Goal: Find specific page/section: Find specific page/section

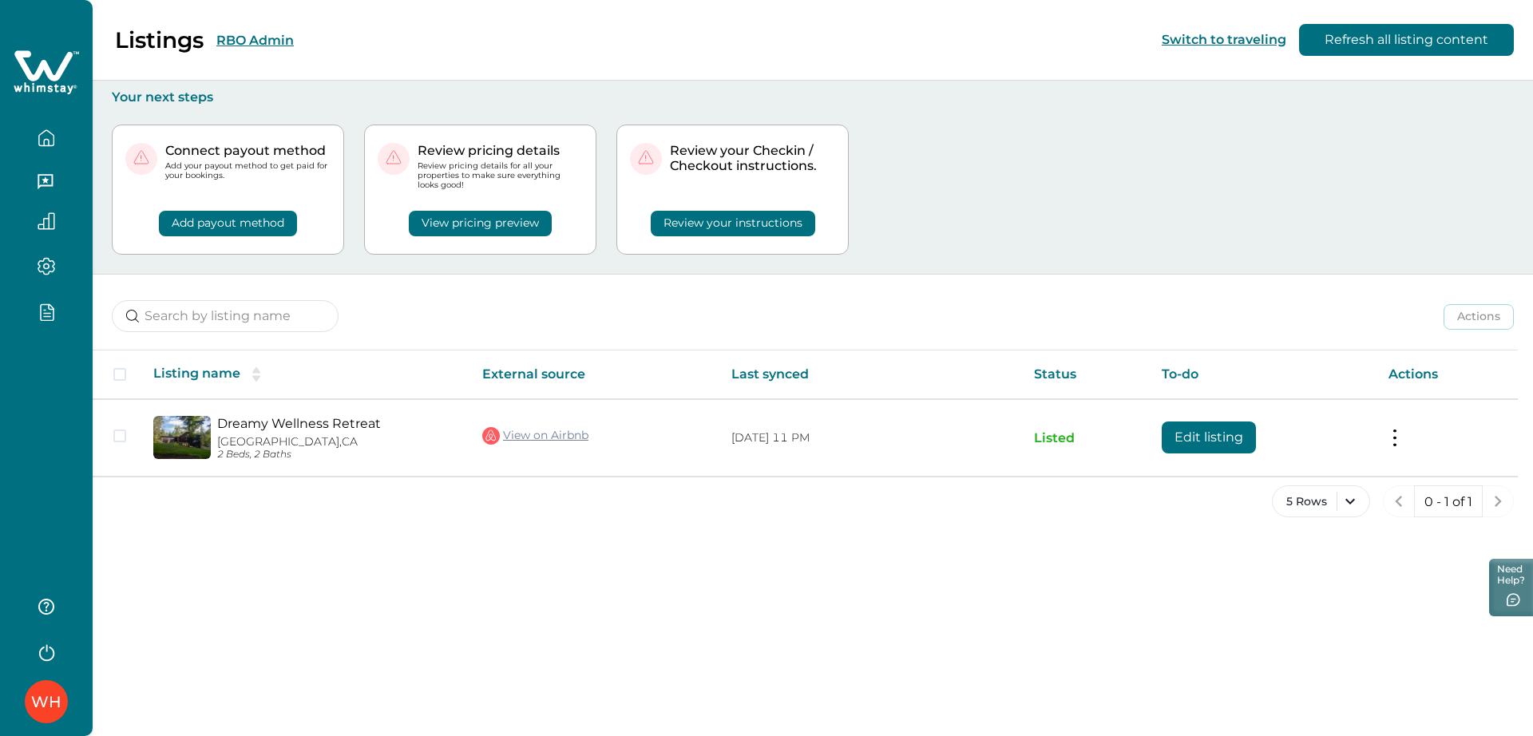
click at [356, 54] on div "Listings RBO Admin Switch to traveling Refresh all listing content" at bounding box center [766, 40] width 1533 height 81
click at [278, 39] on button "RBO Admin" at bounding box center [254, 40] width 77 height 15
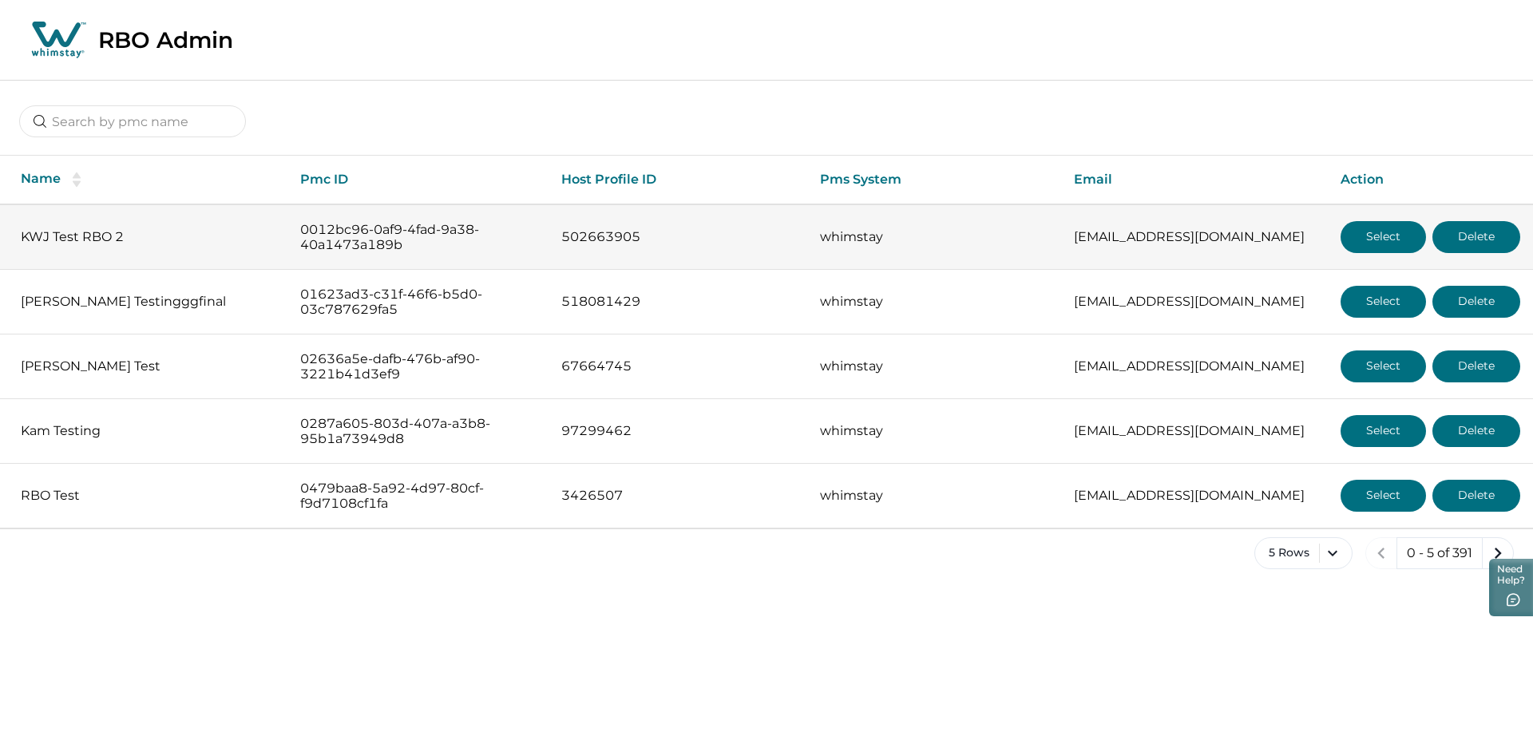
click at [845, 234] on button "Select" at bounding box center [1382, 237] width 85 height 32
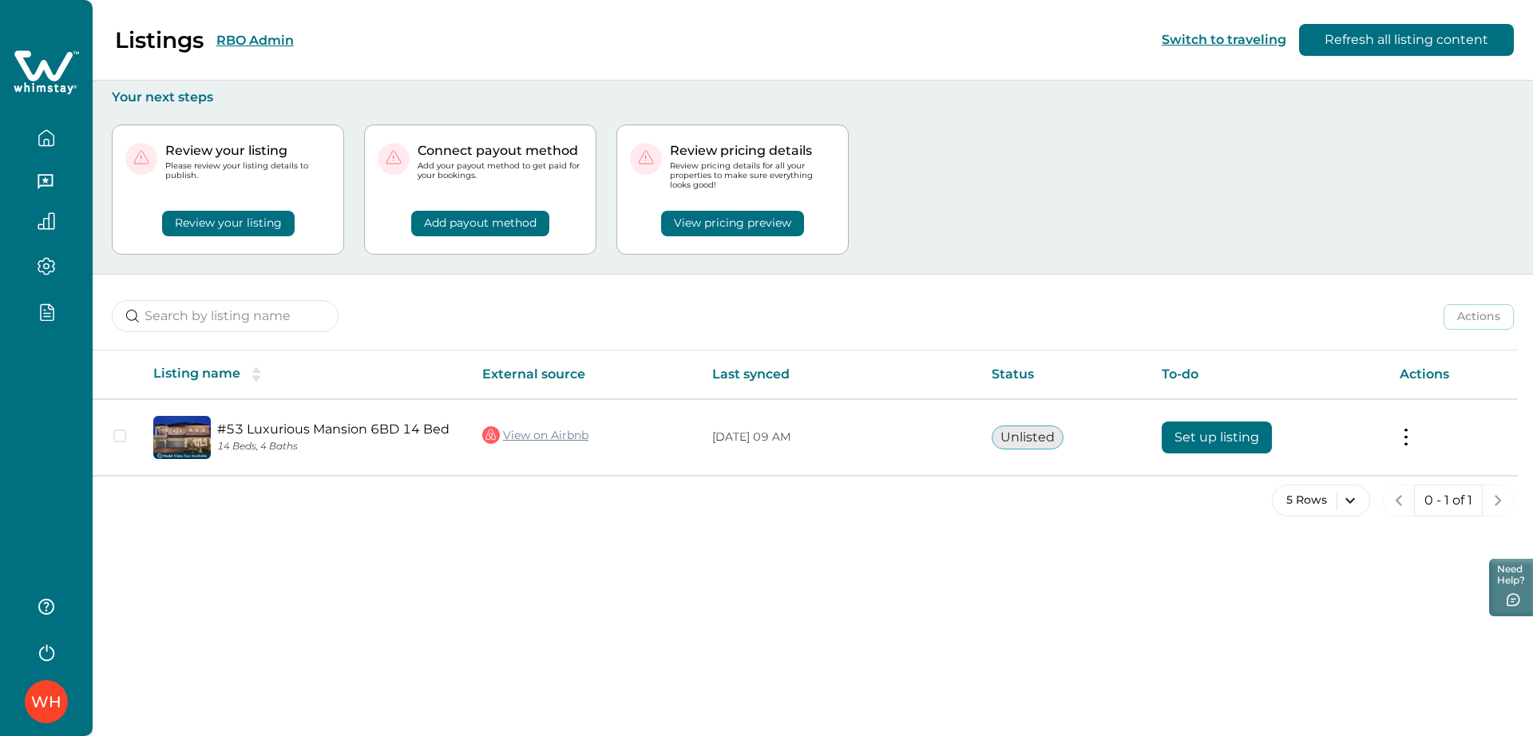
click at [422, 42] on div "Listings RBO Admin Switch to traveling Refresh all listing content" at bounding box center [766, 40] width 1533 height 81
